Goal: Find specific page/section: Find specific page/section

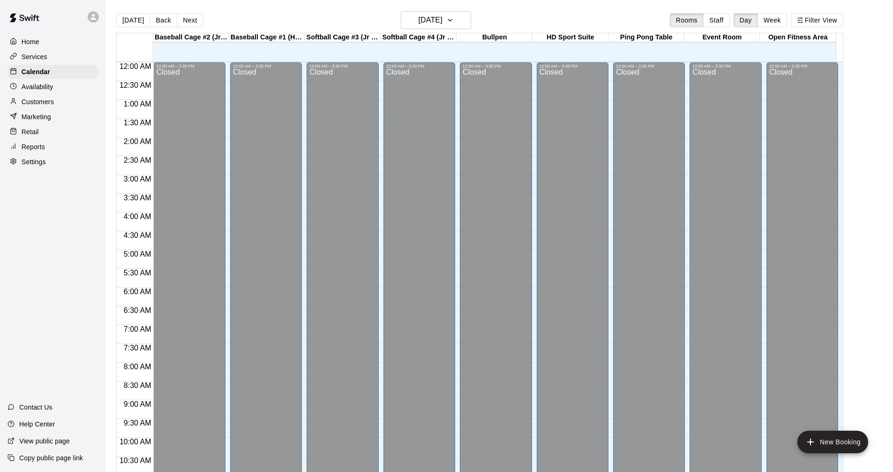
scroll to position [452, 0]
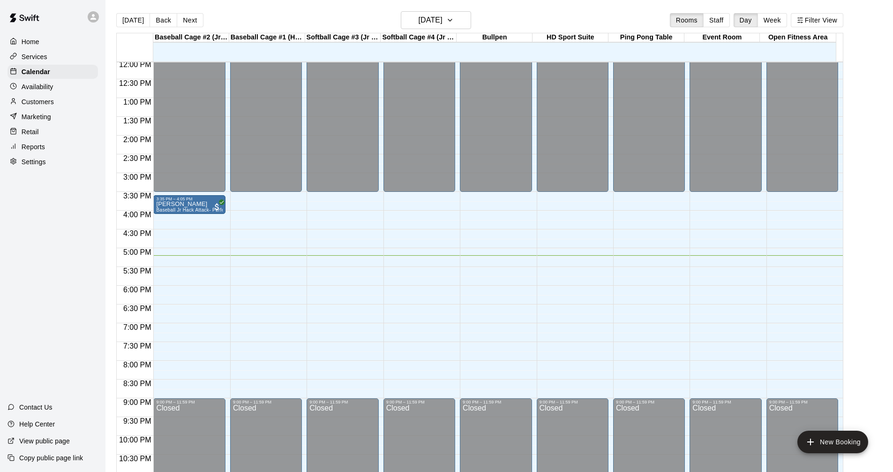
drag, startPoint x: 60, startPoint y: 55, endPoint x: 59, endPoint y: 61, distance: 5.7
click at [60, 55] on div "Services" at bounding box center [52, 57] width 90 height 14
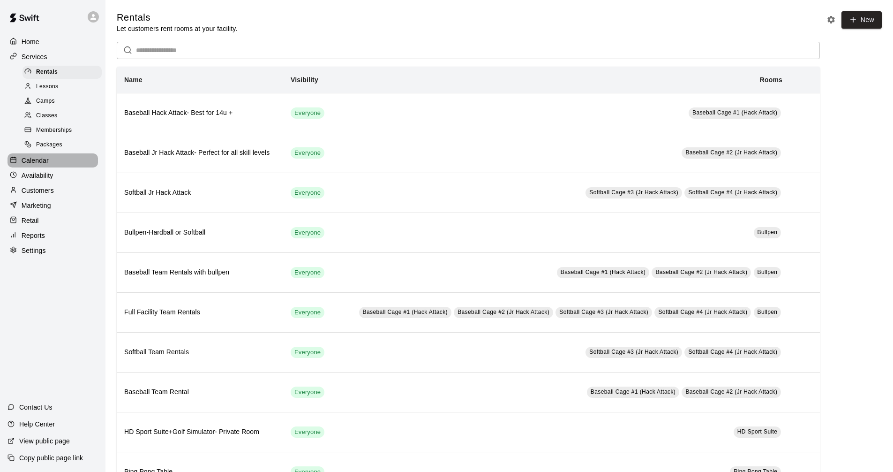
click at [50, 167] on div "Calendar" at bounding box center [52, 160] width 90 height 14
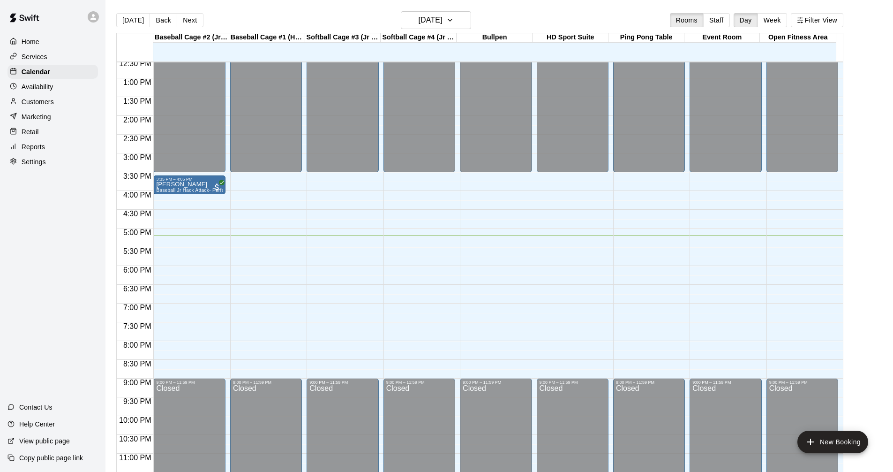
scroll to position [481, 0]
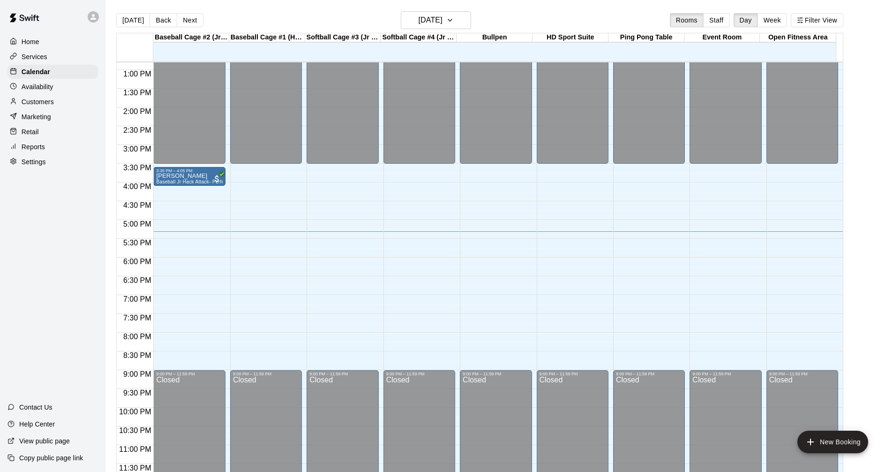
click at [55, 62] on div "Services" at bounding box center [52, 57] width 90 height 14
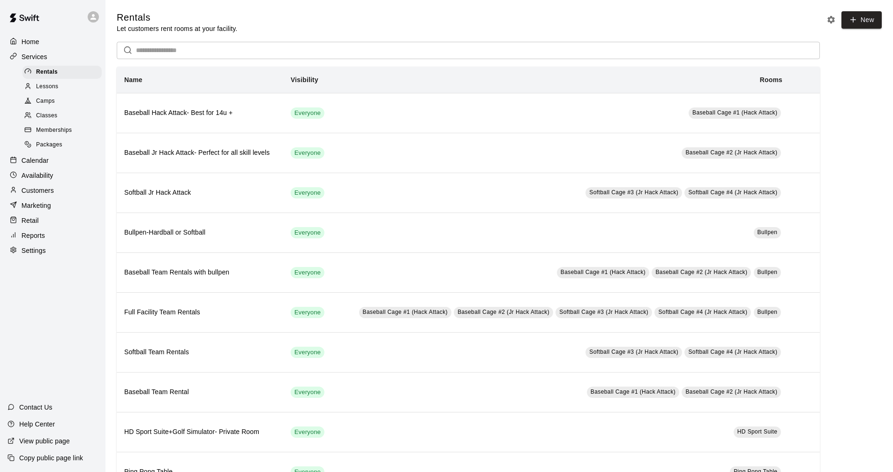
click at [52, 166] on div "Calendar" at bounding box center [52, 160] width 90 height 14
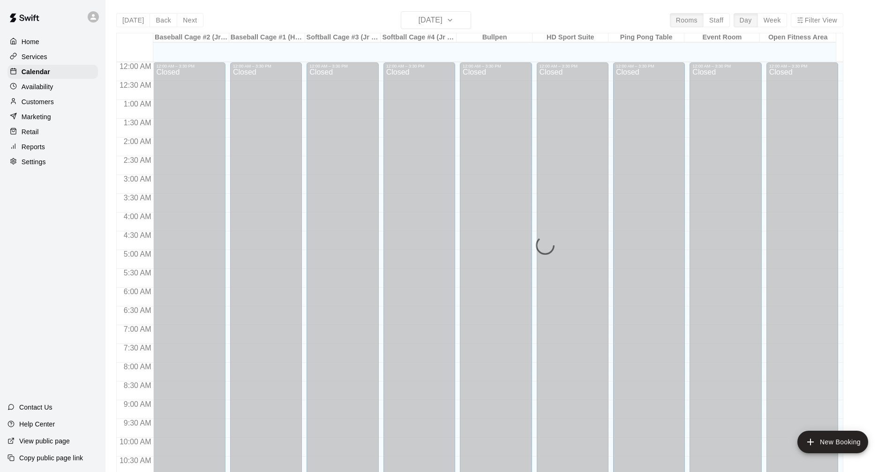
scroll to position [452, 0]
